Goal: Find specific page/section: Find specific page/section

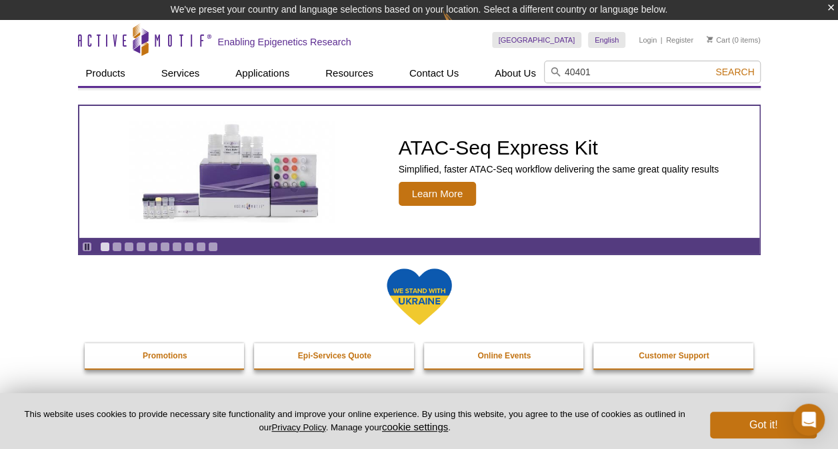
type input "40401"
click at [736, 75] on span "Search" at bounding box center [734, 72] width 39 height 11
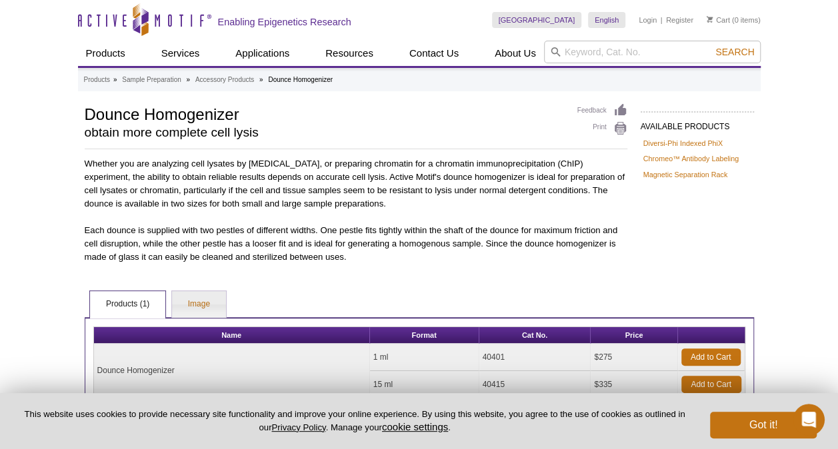
click at [17, 113] on div "Active Motif Logo Enabling Epigenetics Research 0 Search Skip to content Active…" at bounding box center [419, 283] width 838 height 566
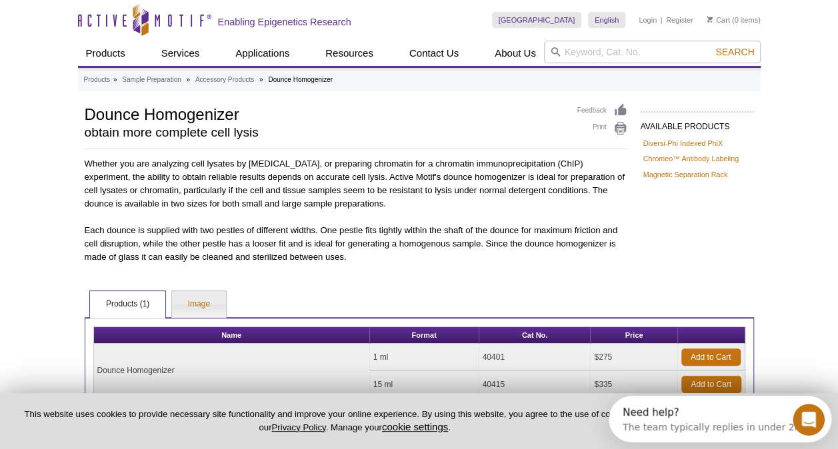
scroll to position [124, 0]
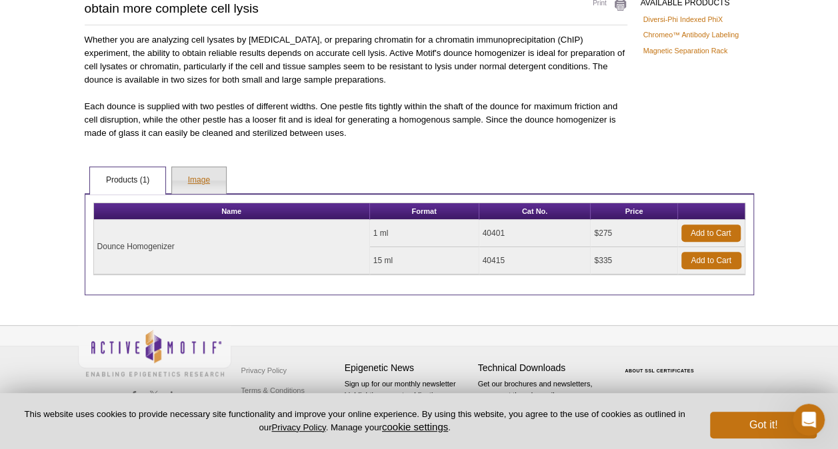
click at [207, 180] on link "Image" at bounding box center [199, 180] width 54 height 27
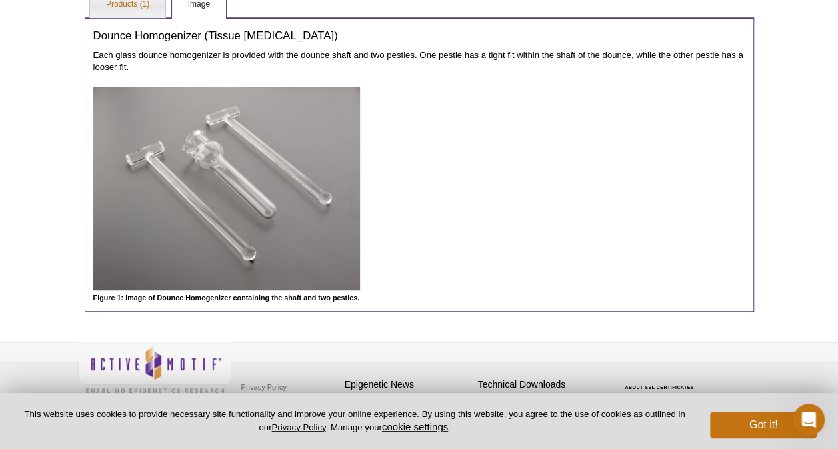
scroll to position [308, 0]
